Goal: Find specific fact

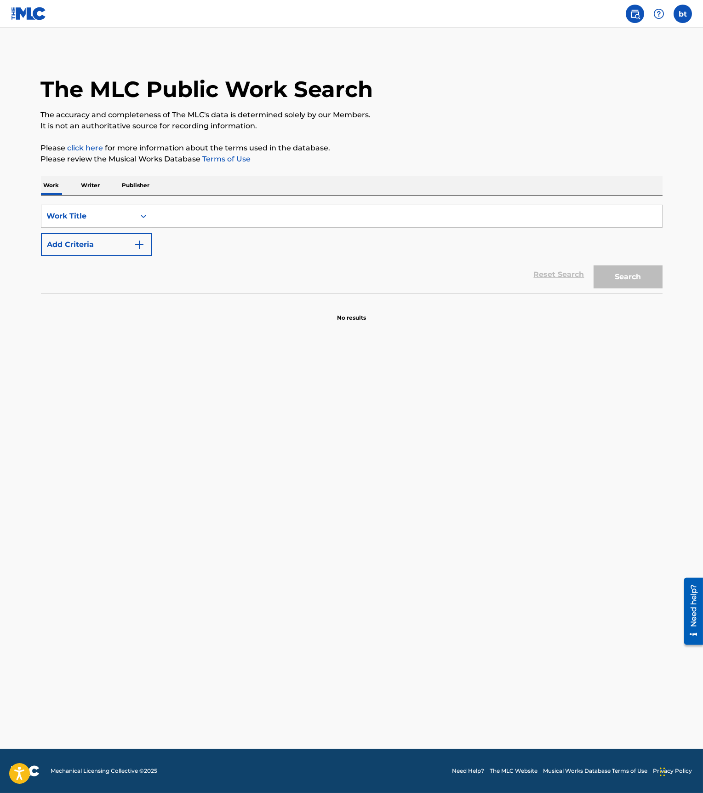
click at [139, 179] on p "Publisher" at bounding box center [136, 185] width 33 height 19
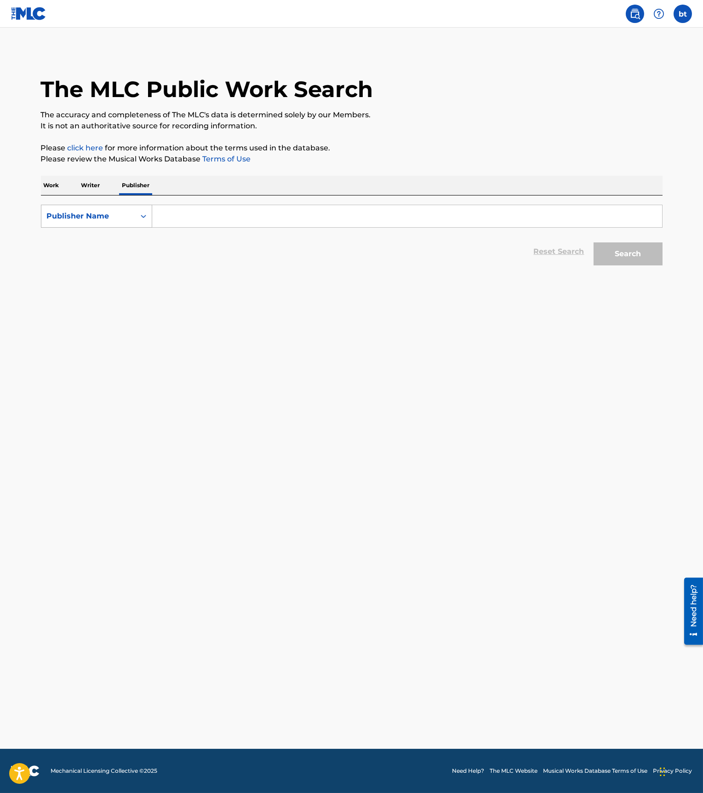
click at [151, 218] on div "Search Form" at bounding box center [143, 216] width 17 height 17
click at [142, 268] on div "MLC Publisher Number" at bounding box center [96, 262] width 110 height 23
click at [193, 223] on input "Search Form" at bounding box center [407, 216] width 510 height 22
click at [189, 216] on input "Search Form" at bounding box center [407, 216] width 510 height 22
paste input "P474UY"
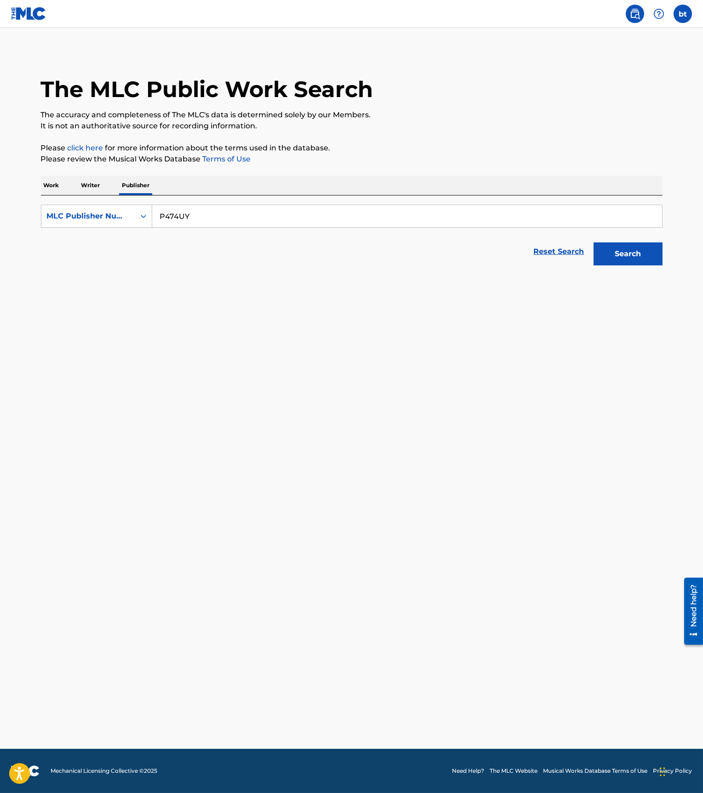
type input "P474UY"
click at [594, 242] on button "Search" at bounding box center [628, 253] width 69 height 23
click at [120, 344] on div "Mr, T : 0 titles MLC Publisher Number: P474UY IPI: 01237356845" at bounding box center [339, 332] width 587 height 34
drag, startPoint x: 684, startPoint y: 11, endPoint x: 500, endPoint y: 122, distance: 214.8
click at [683, 19] on label at bounding box center [683, 14] width 18 height 18
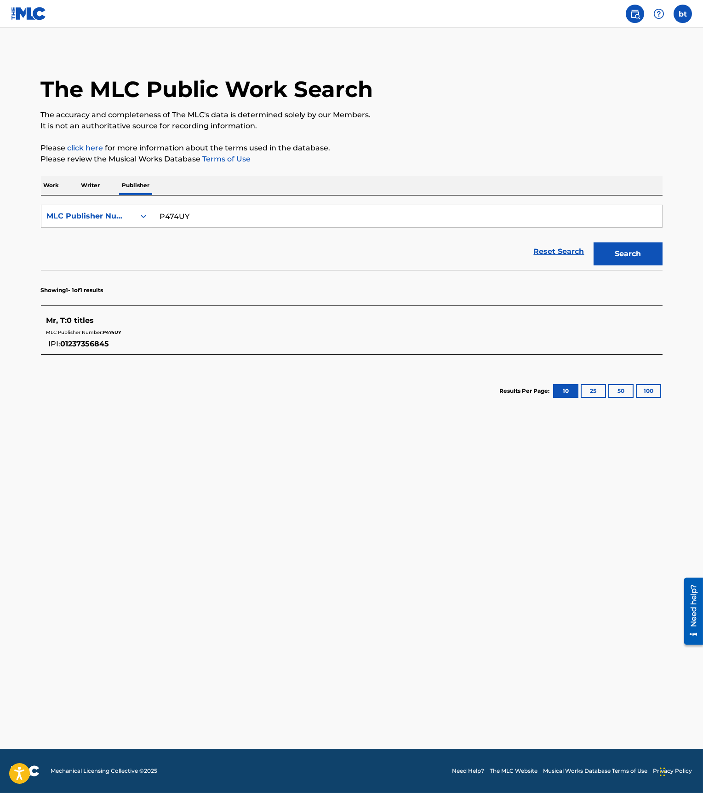
click at [683, 14] on input "bt benjamin tinsley [EMAIL_ADDRESS][PERSON_NAME][DOMAIN_NAME] Notification Pref…" at bounding box center [683, 14] width 0 height 0
